Goal: Task Accomplishment & Management: Manage account settings

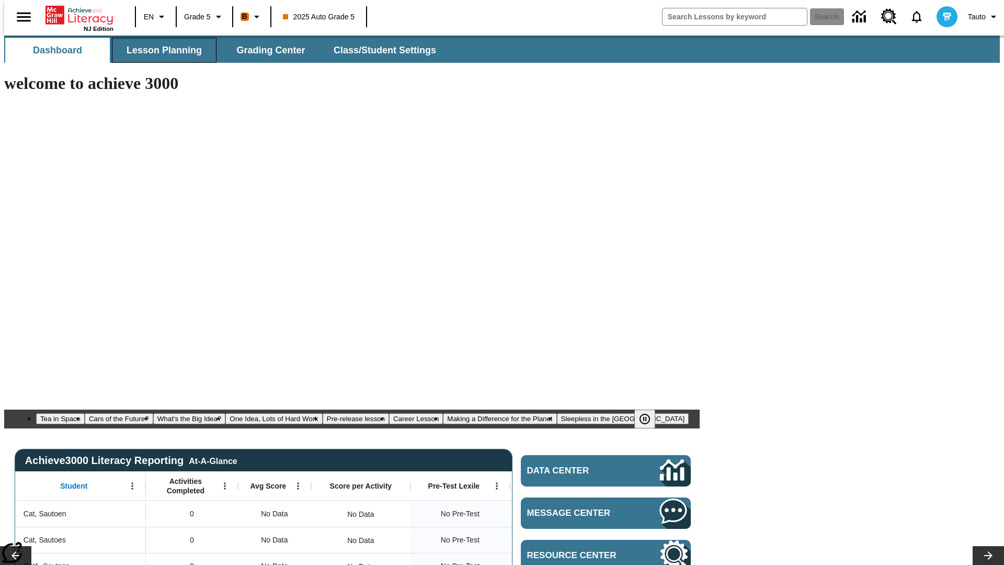
click at [160, 50] on span "Lesson Planning" at bounding box center [163, 50] width 75 height 12
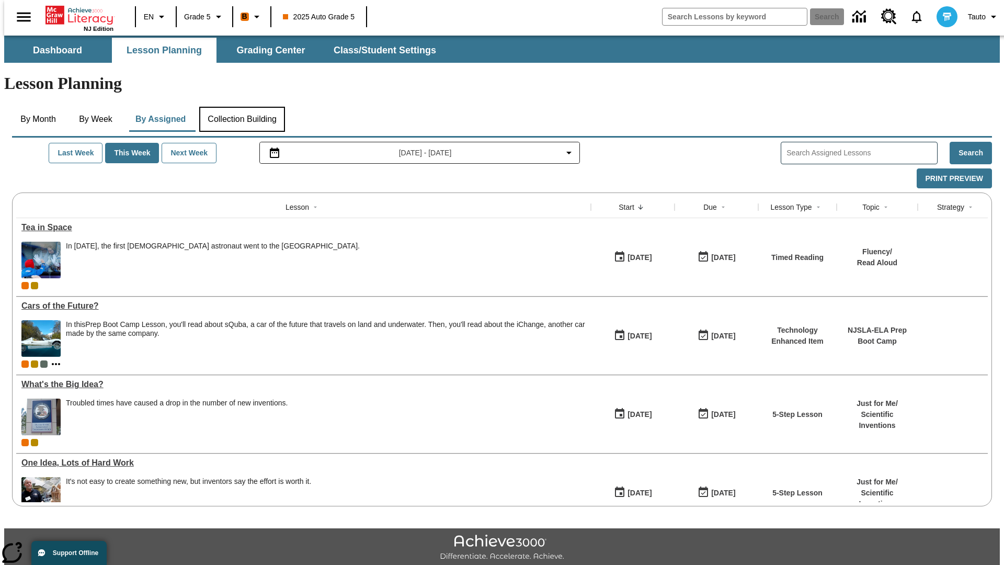
click at [241, 107] on button "Collection Building" at bounding box center [242, 119] width 86 height 25
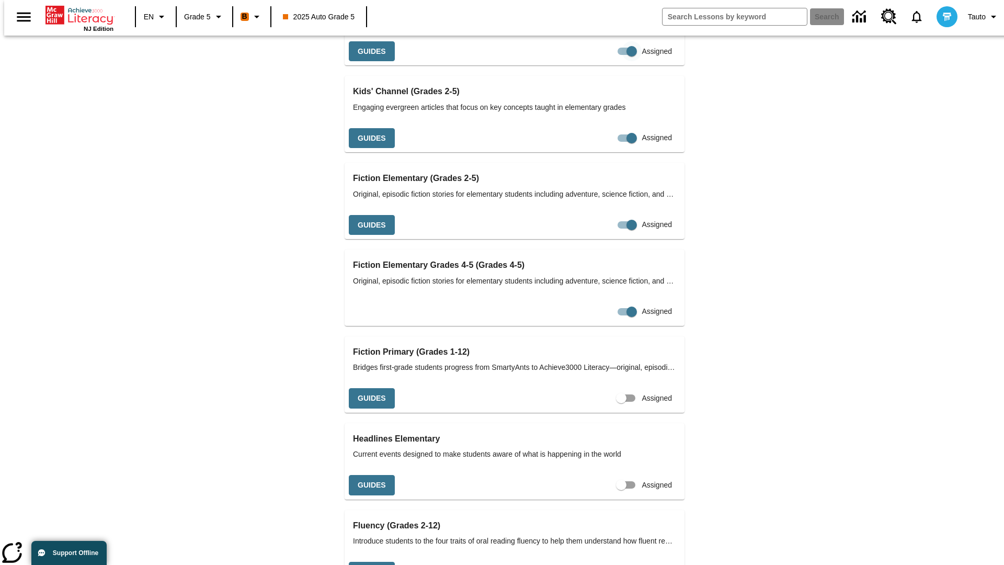
click at [602, 61] on input "Assigned" at bounding box center [632, 51] width 60 height 20
checkbox input "false"
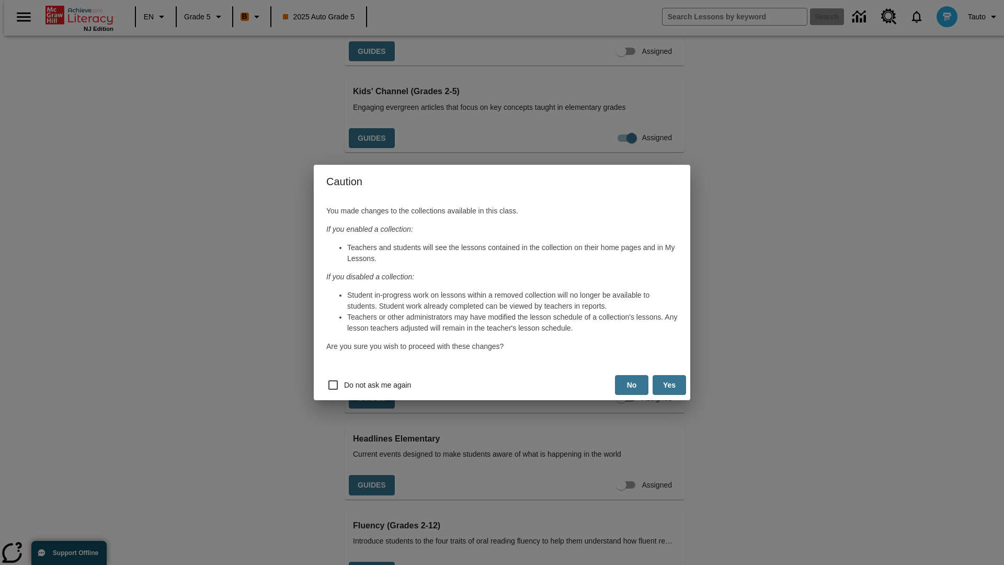
scroll to position [296, 0]
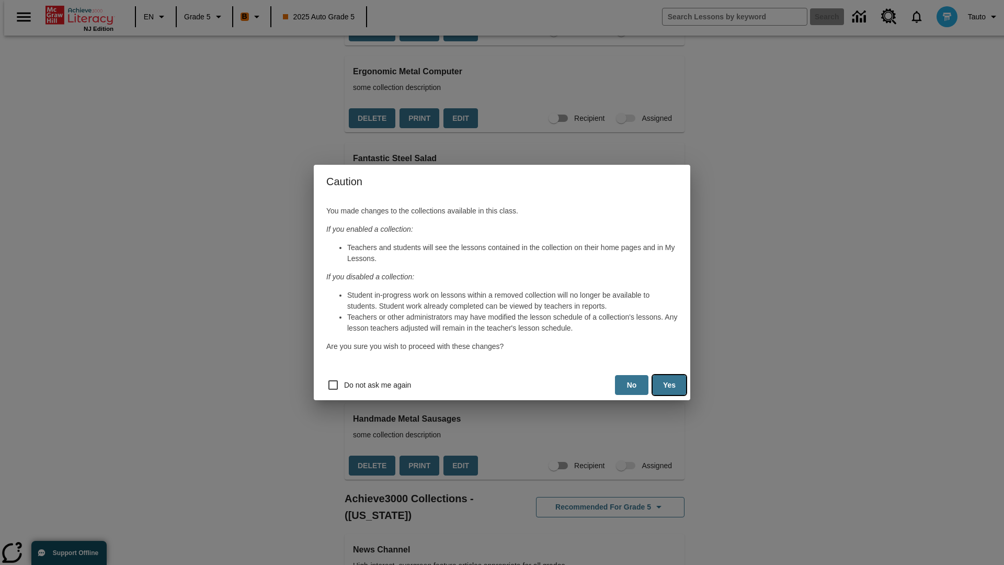
click at [669, 385] on button "Yes" at bounding box center [668, 385] width 33 height 20
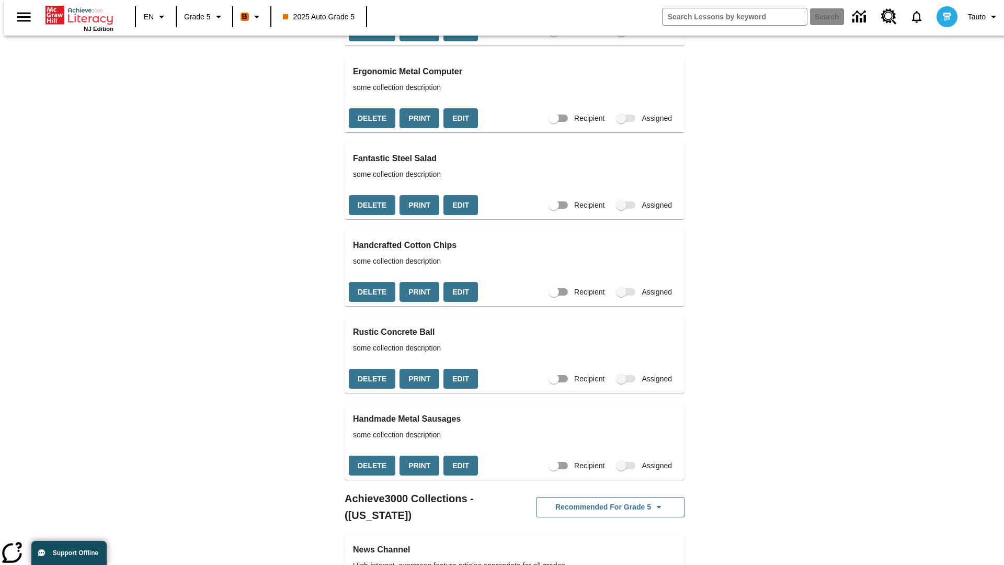
scroll to position [0, 9]
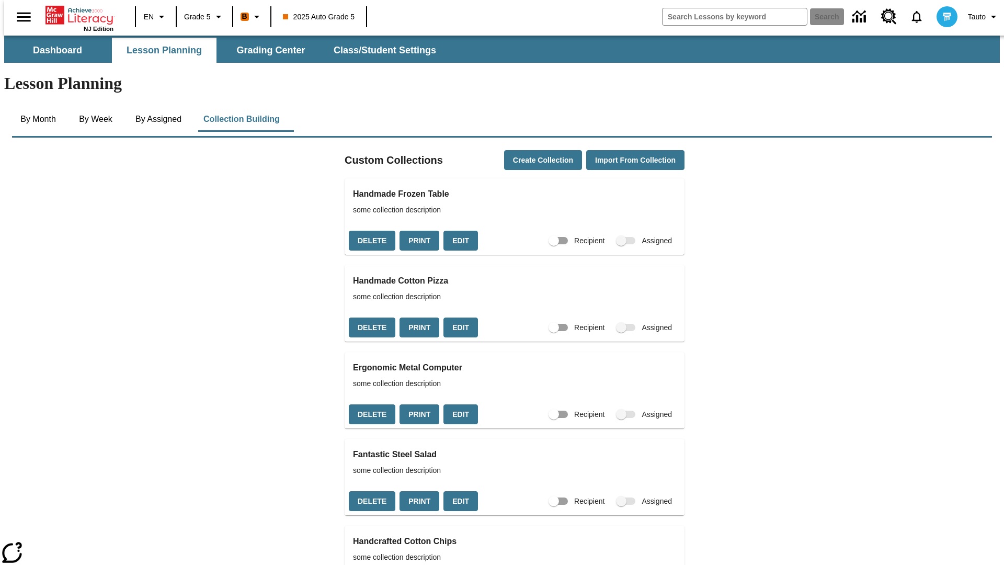
scroll to position [296, 0]
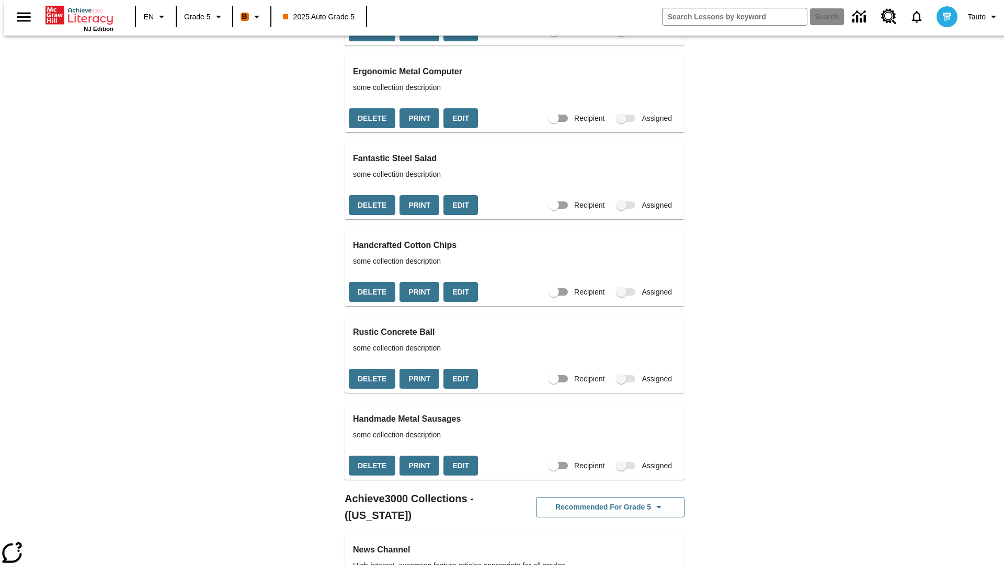
checkbox input "true"
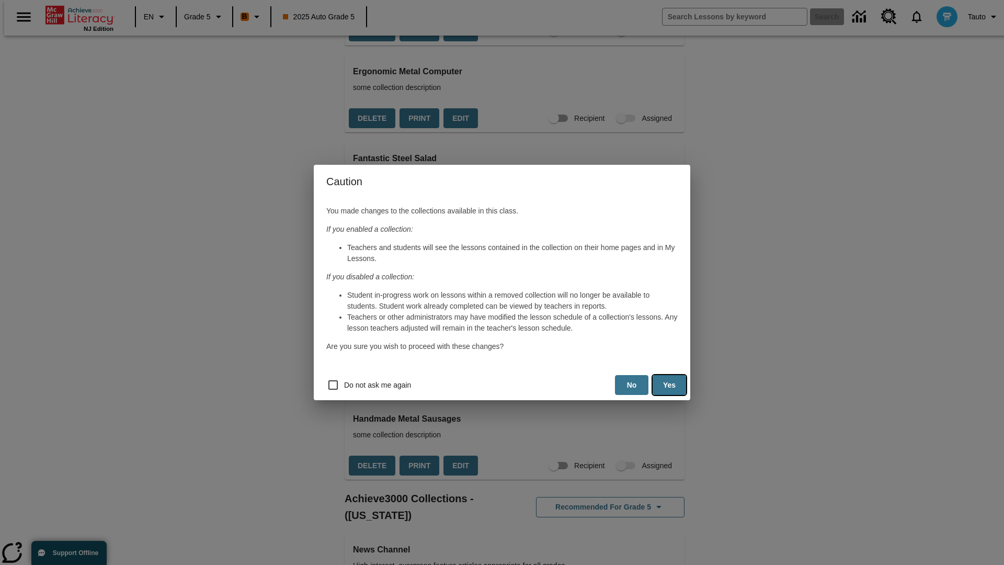
click at [669, 385] on button "Yes" at bounding box center [668, 385] width 33 height 20
